Goal: Transaction & Acquisition: Book appointment/travel/reservation

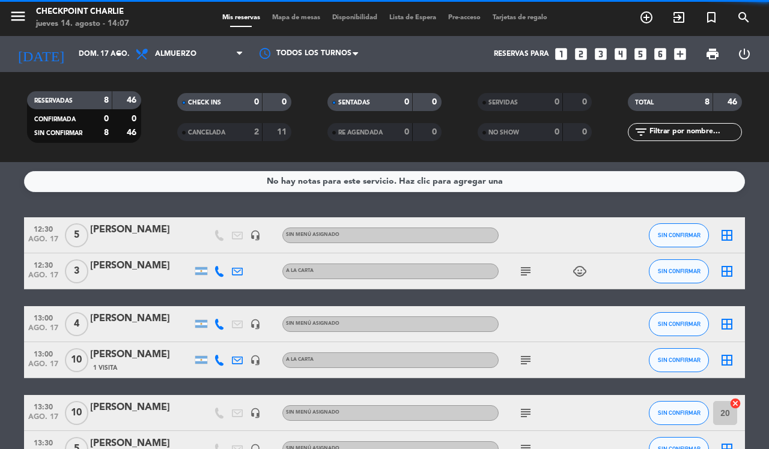
click at [644, 13] on icon "add_circle_outline" at bounding box center [646, 17] width 14 height 14
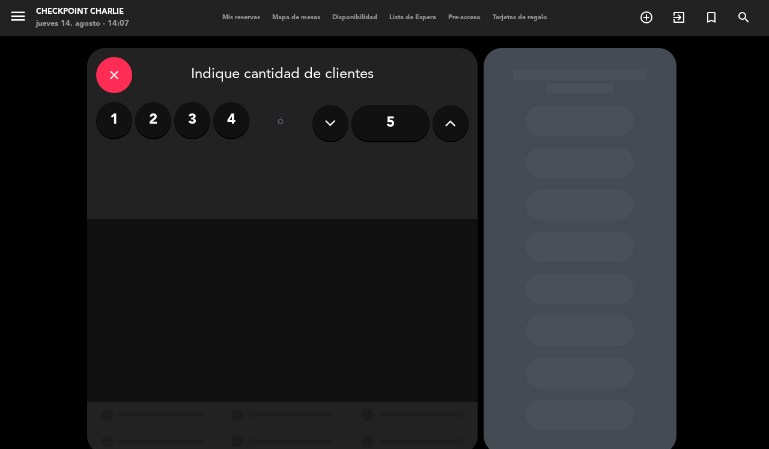
click at [239, 125] on label "4" at bounding box center [231, 120] width 36 height 36
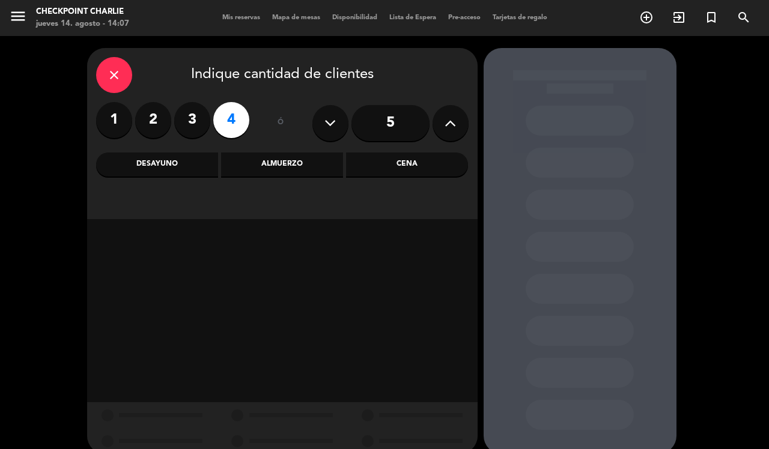
click at [415, 166] on div "Cena" at bounding box center [407, 165] width 122 height 24
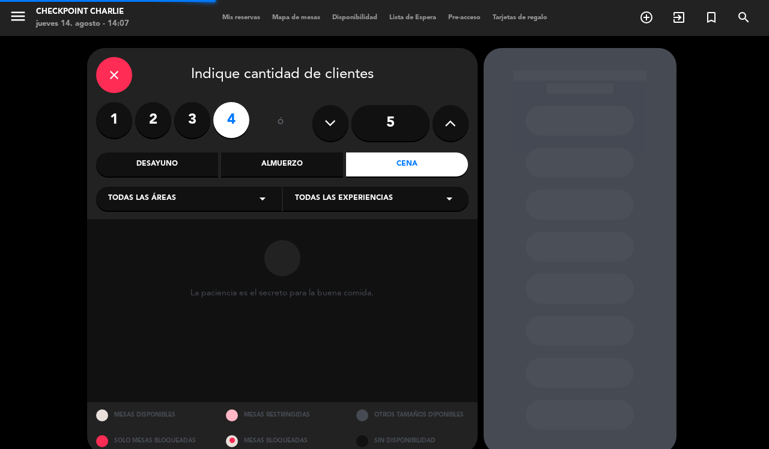
click at [214, 208] on div "Todas las áreas arrow_drop_down" at bounding box center [189, 199] width 186 height 24
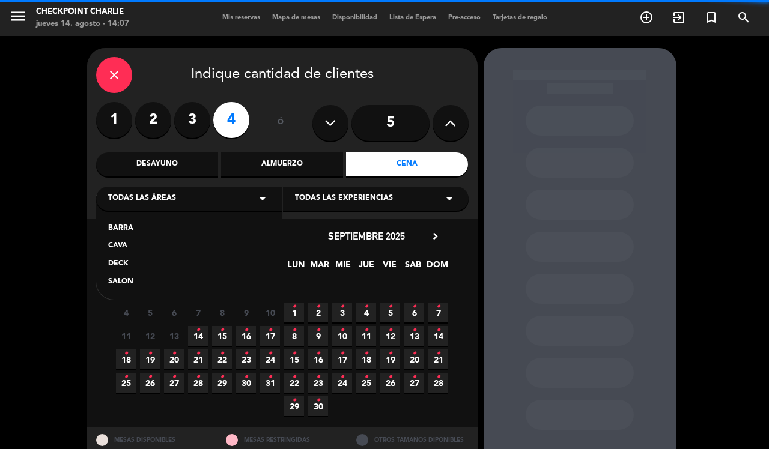
click at [148, 287] on div "SALON" at bounding box center [189, 282] width 162 height 12
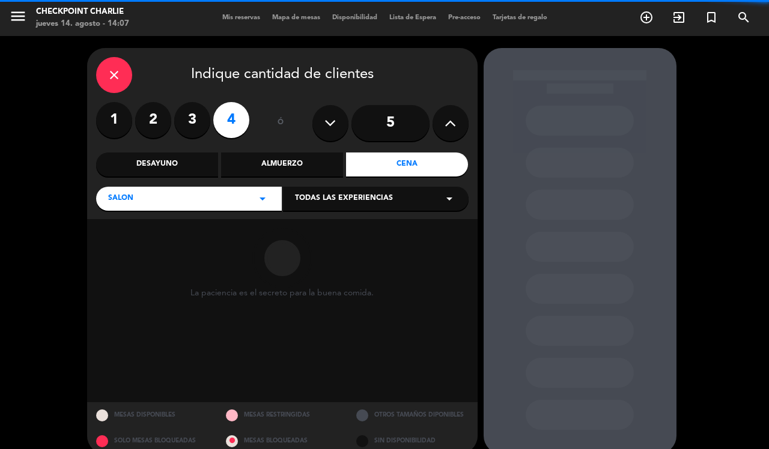
click at [376, 202] on span "Todas las experiencias" at bounding box center [344, 199] width 98 height 12
click at [338, 229] on div "A LA CARTA" at bounding box center [376, 229] width 162 height 12
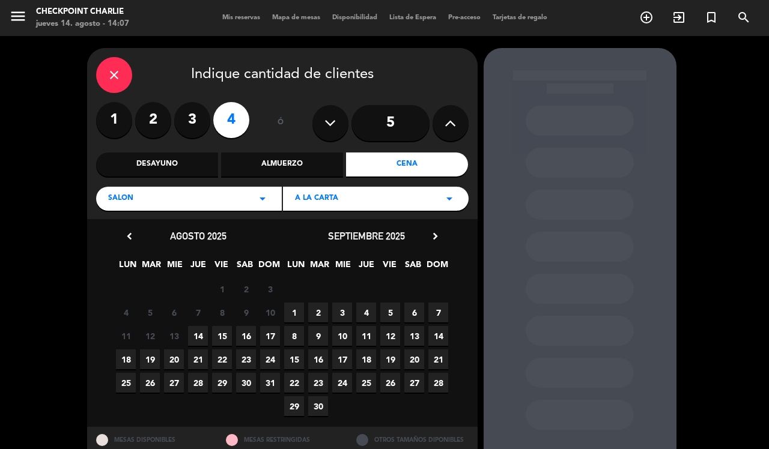
click at [221, 337] on span "15" at bounding box center [222, 336] width 20 height 20
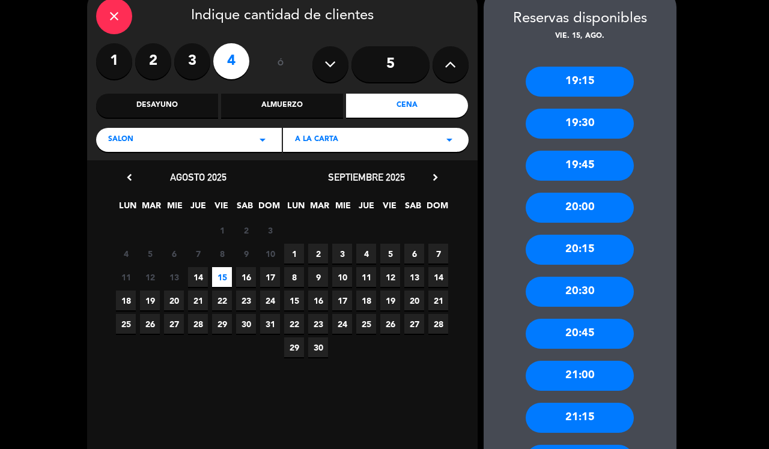
scroll to position [61, 0]
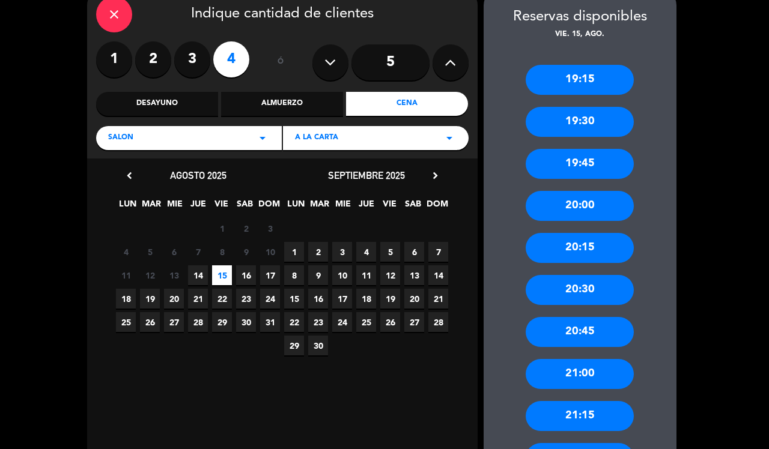
click at [592, 288] on div "20:30" at bounding box center [580, 290] width 108 height 30
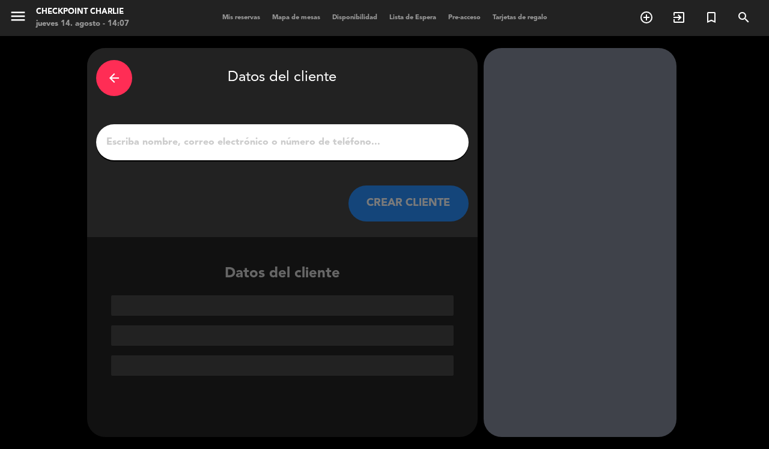
scroll to position [0, 0]
click at [301, 145] on input "1" at bounding box center [282, 142] width 354 height 17
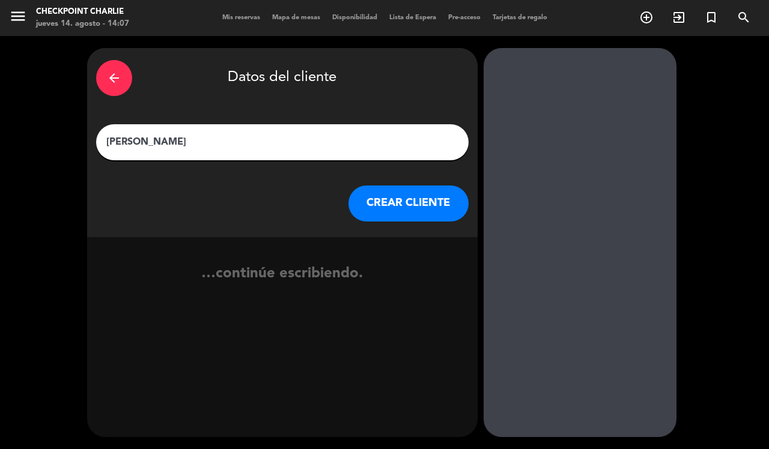
type input "[PERSON_NAME]"
click at [425, 216] on button "CREAR CLIENTE" at bounding box center [408, 204] width 120 height 36
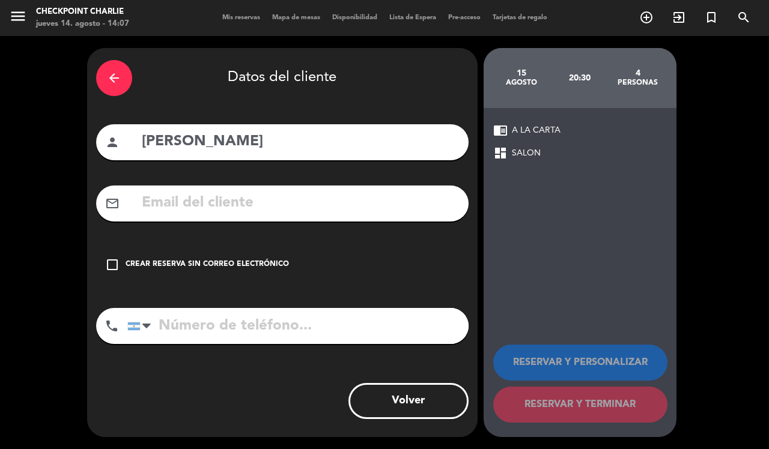
click at [289, 329] on input "tel" at bounding box center [297, 326] width 341 height 36
type input "1131628916"
click at [228, 264] on div "Crear reserva sin correo electrónico" at bounding box center [207, 265] width 163 height 12
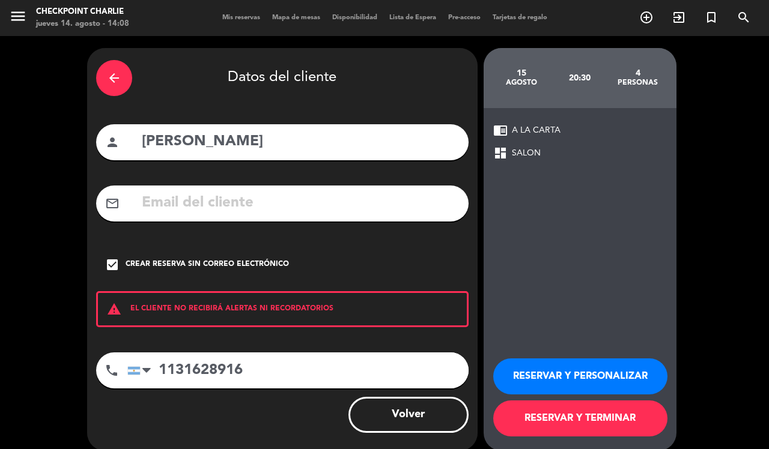
click at [616, 421] on button "RESERVAR Y TERMINAR" at bounding box center [580, 419] width 174 height 36
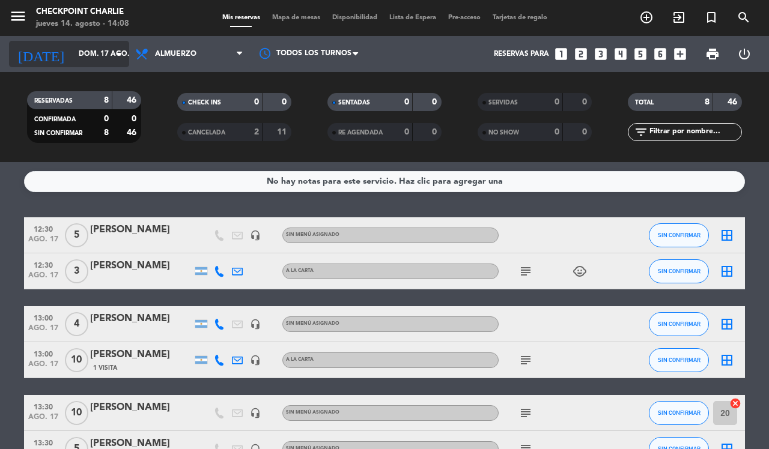
click at [73, 55] on input "dom. 17 ago." at bounding box center [121, 54] width 96 height 20
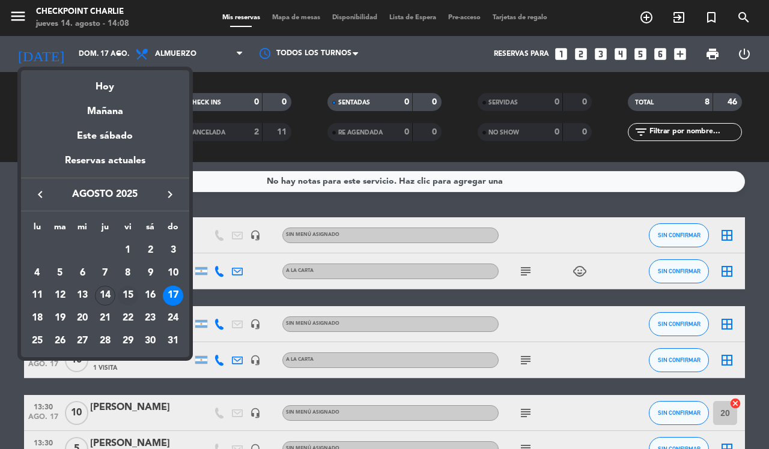
click at [130, 294] on div "15" at bounding box center [128, 296] width 20 height 20
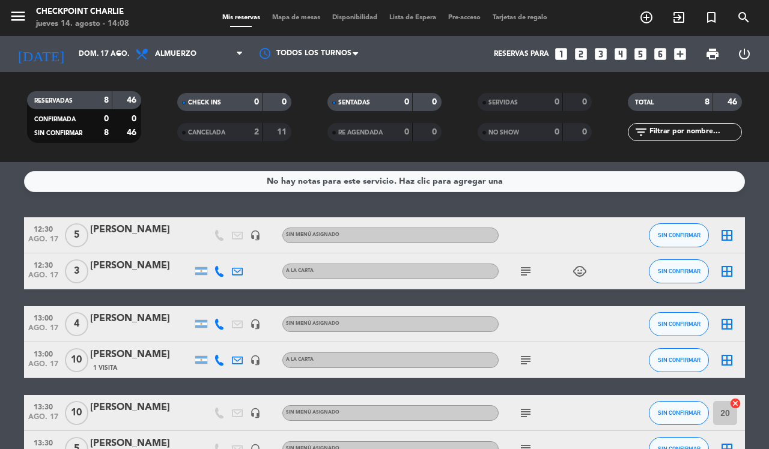
type input "vie. 15 ago."
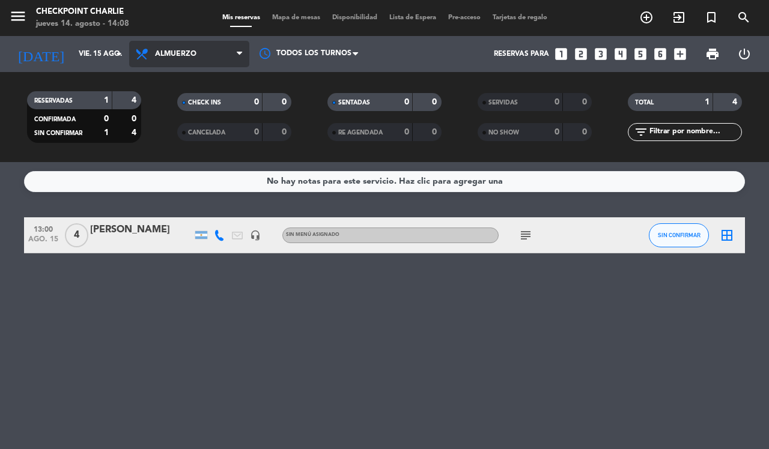
click at [192, 59] on span "Almuerzo" at bounding box center [189, 54] width 120 height 26
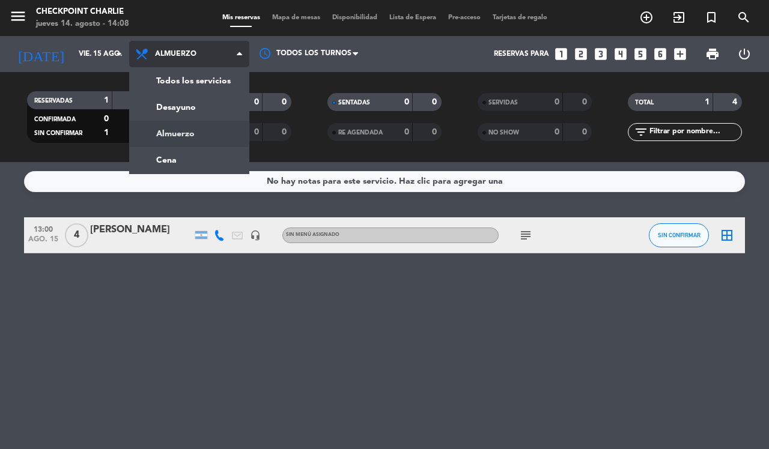
click at [187, 151] on div "menu Checkpoint Charlie jueves 14. agosto - 14:08 Mis reservas Mapa de mesas Di…" at bounding box center [384, 81] width 769 height 162
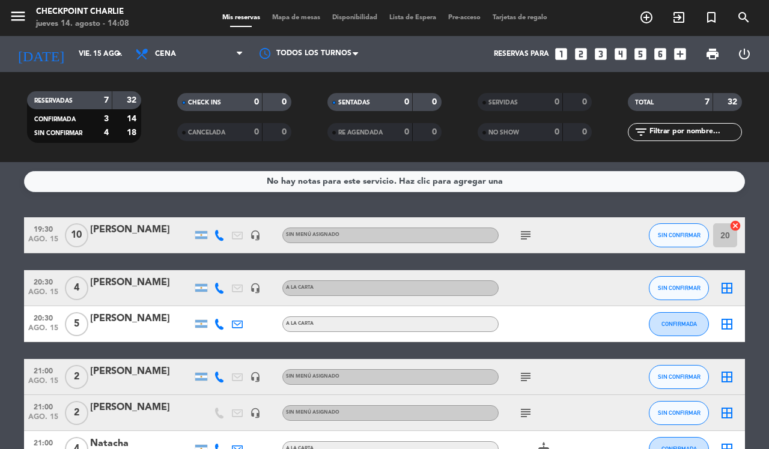
click at [124, 292] on div at bounding box center [141, 296] width 102 height 10
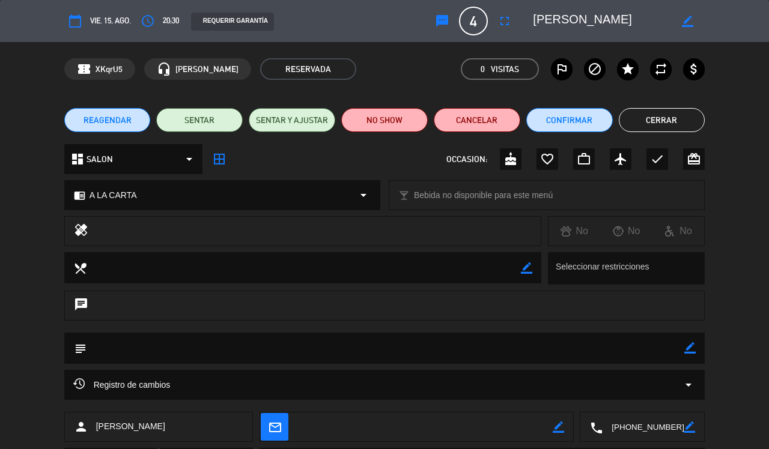
scroll to position [64, 0]
